Goal: Task Accomplishment & Management: Use online tool/utility

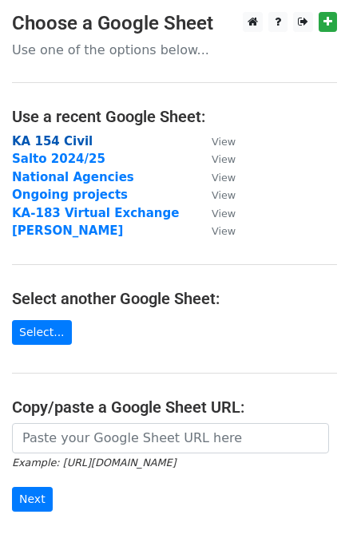
click at [64, 146] on strong "KA 154 Civil" at bounding box center [52, 141] width 81 height 14
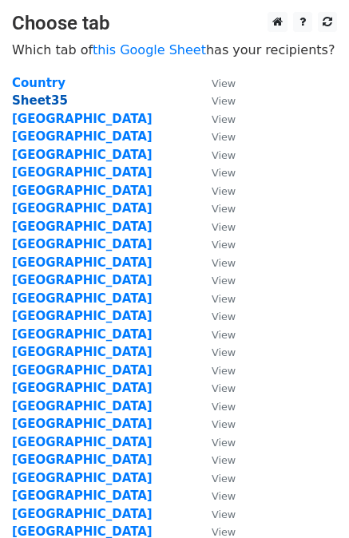
click at [38, 101] on strong "Sheet35" at bounding box center [40, 100] width 56 height 14
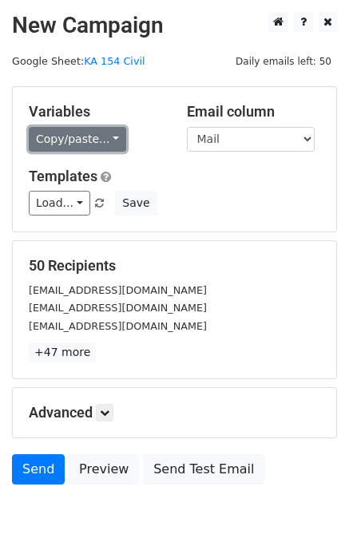
click at [92, 147] on link "Copy/paste..." at bounding box center [77, 139] width 97 height 25
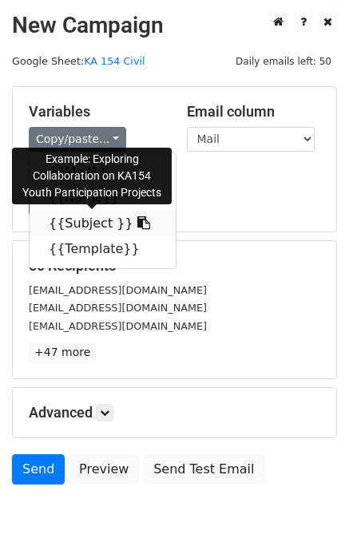
click at [89, 225] on link "{{Subject }}" at bounding box center [103, 224] width 146 height 26
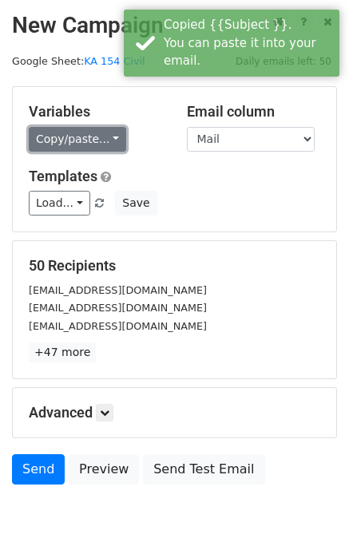
click at [112, 140] on link "Copy/paste..." at bounding box center [77, 139] width 97 height 25
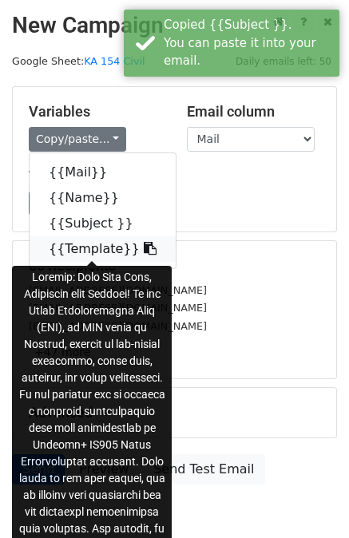
click at [97, 253] on link "{{Template}}" at bounding box center [103, 249] width 146 height 26
